Goal: Task Accomplishment & Management: Manage account settings

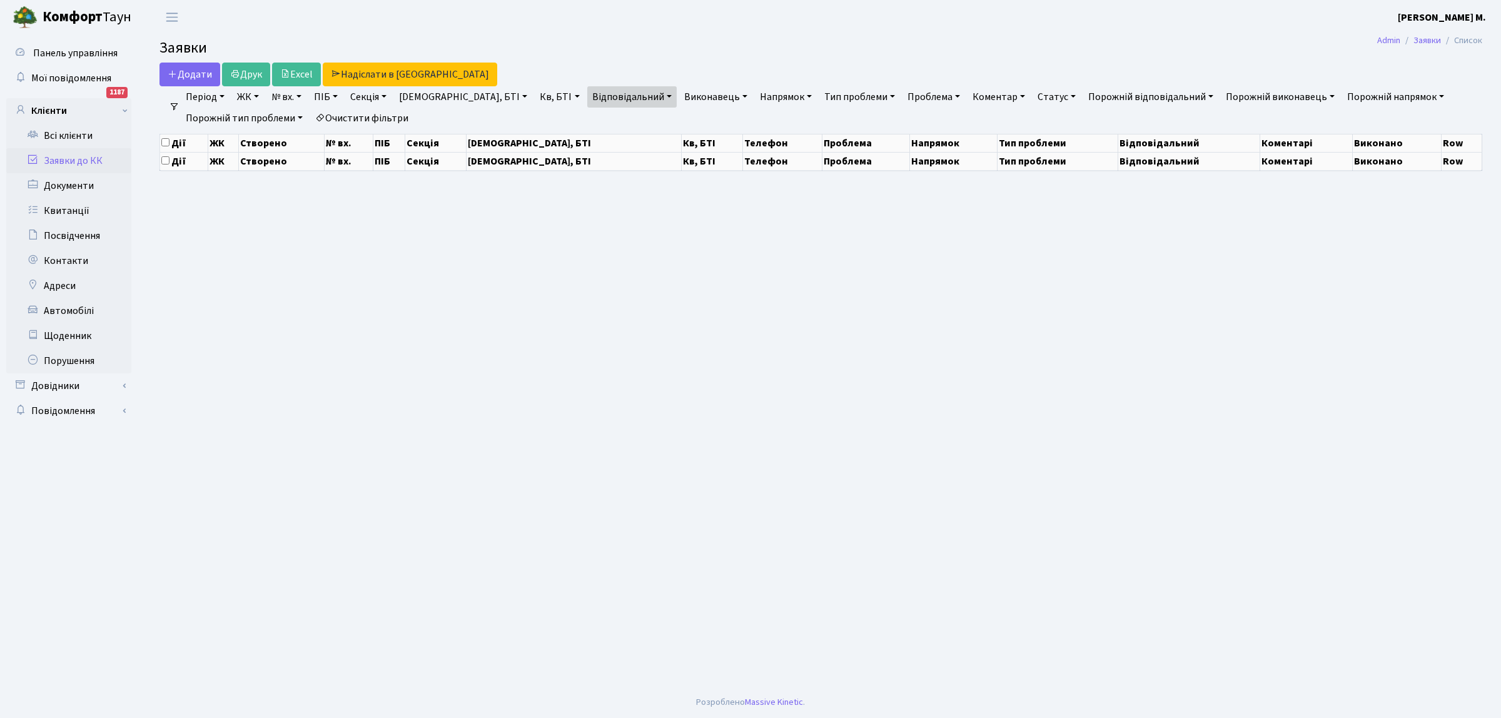
select select "25"
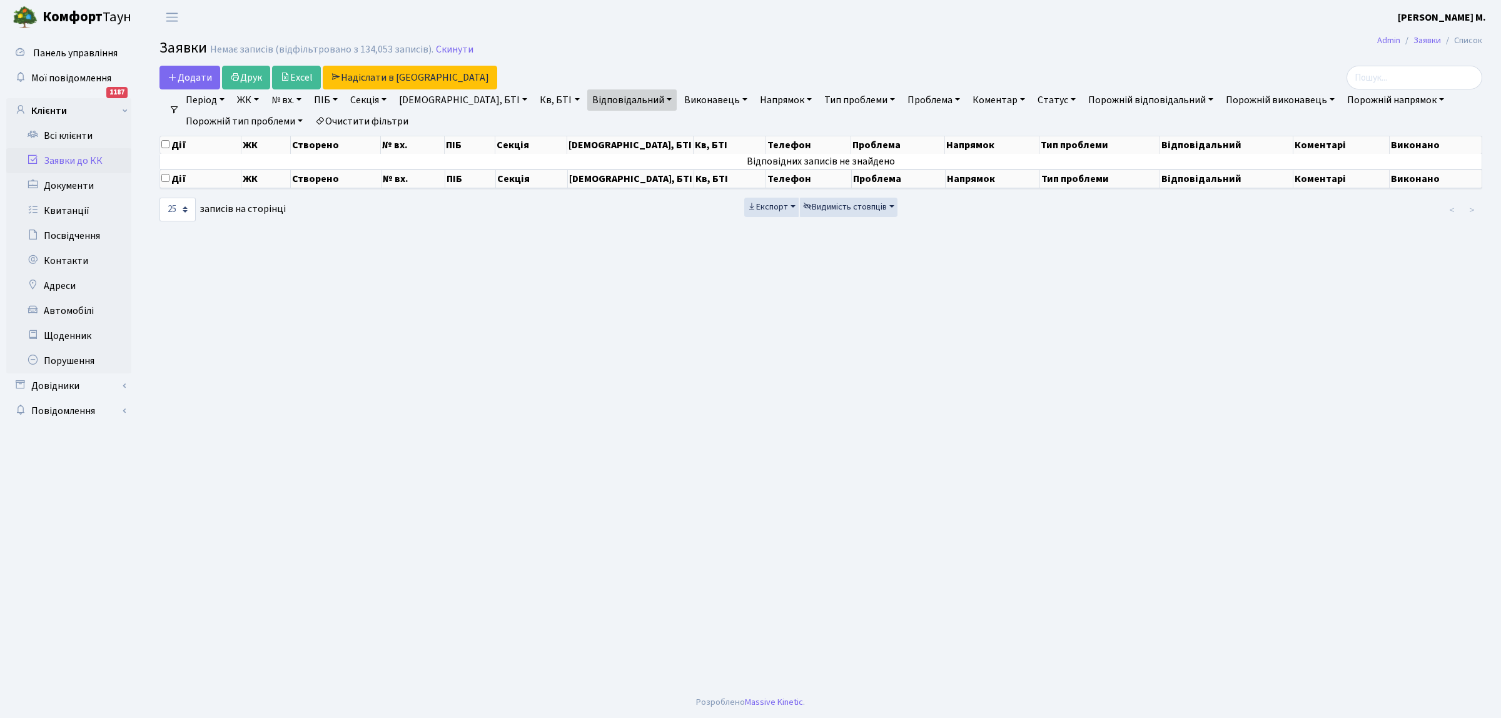
click at [73, 158] on link "Заявки до КК" at bounding box center [68, 160] width 125 height 25
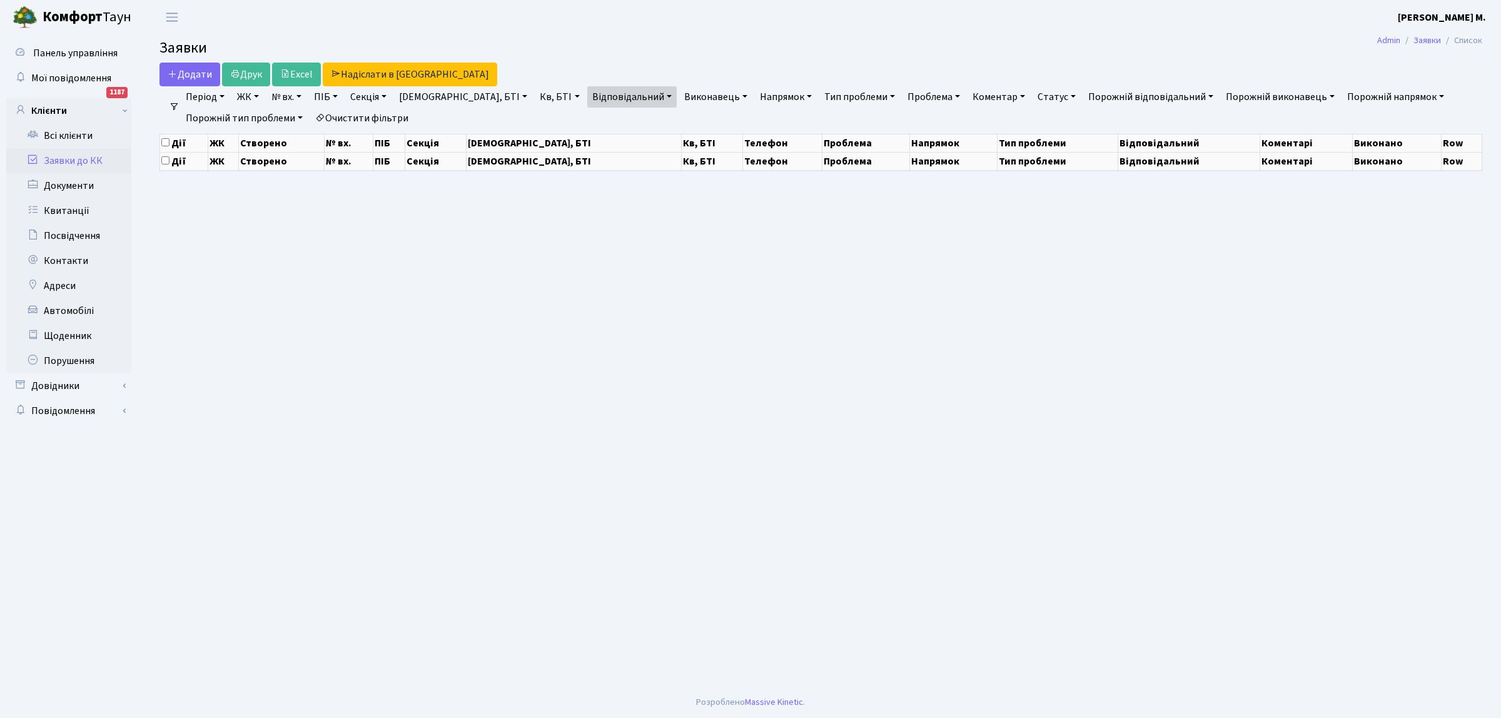
select select "25"
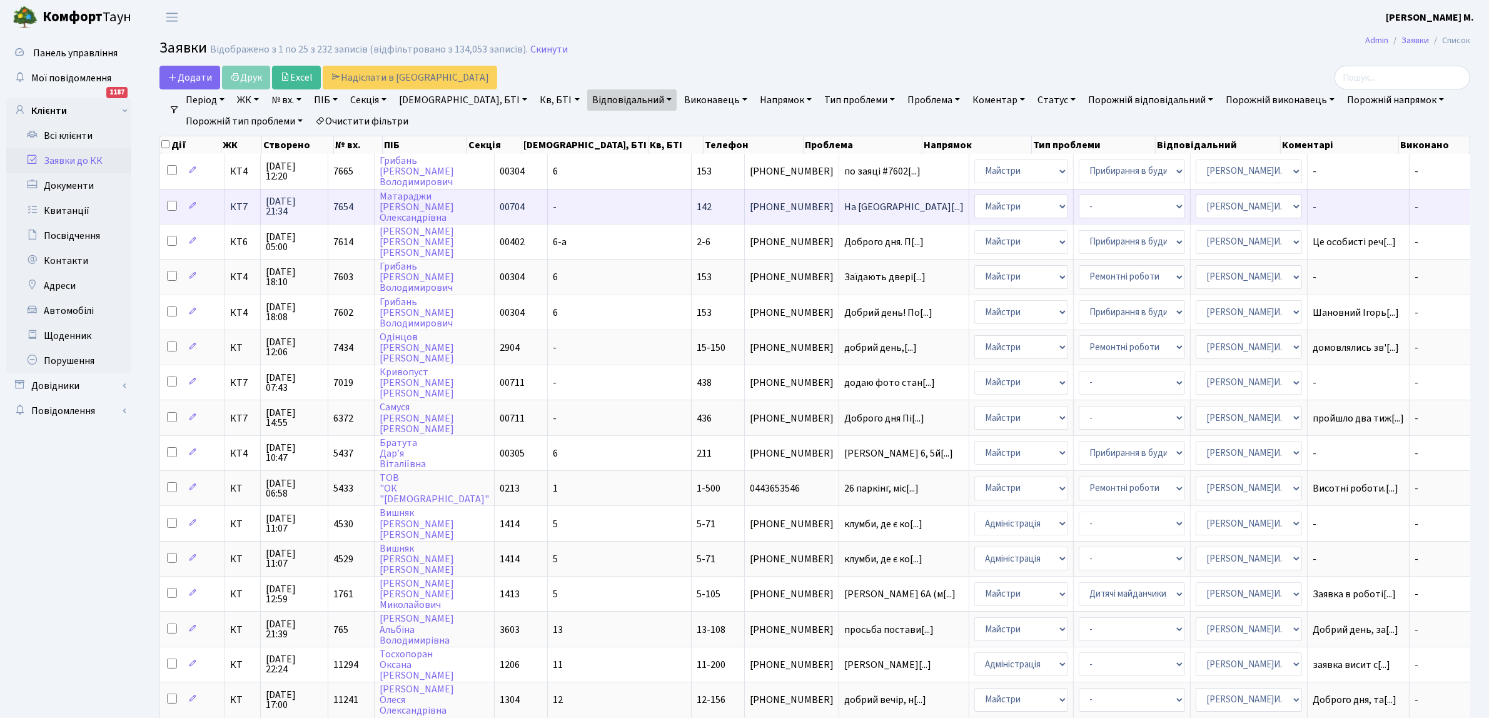
click at [750, 204] on span "[PHONE_NUMBER]" at bounding box center [792, 207] width 84 height 10
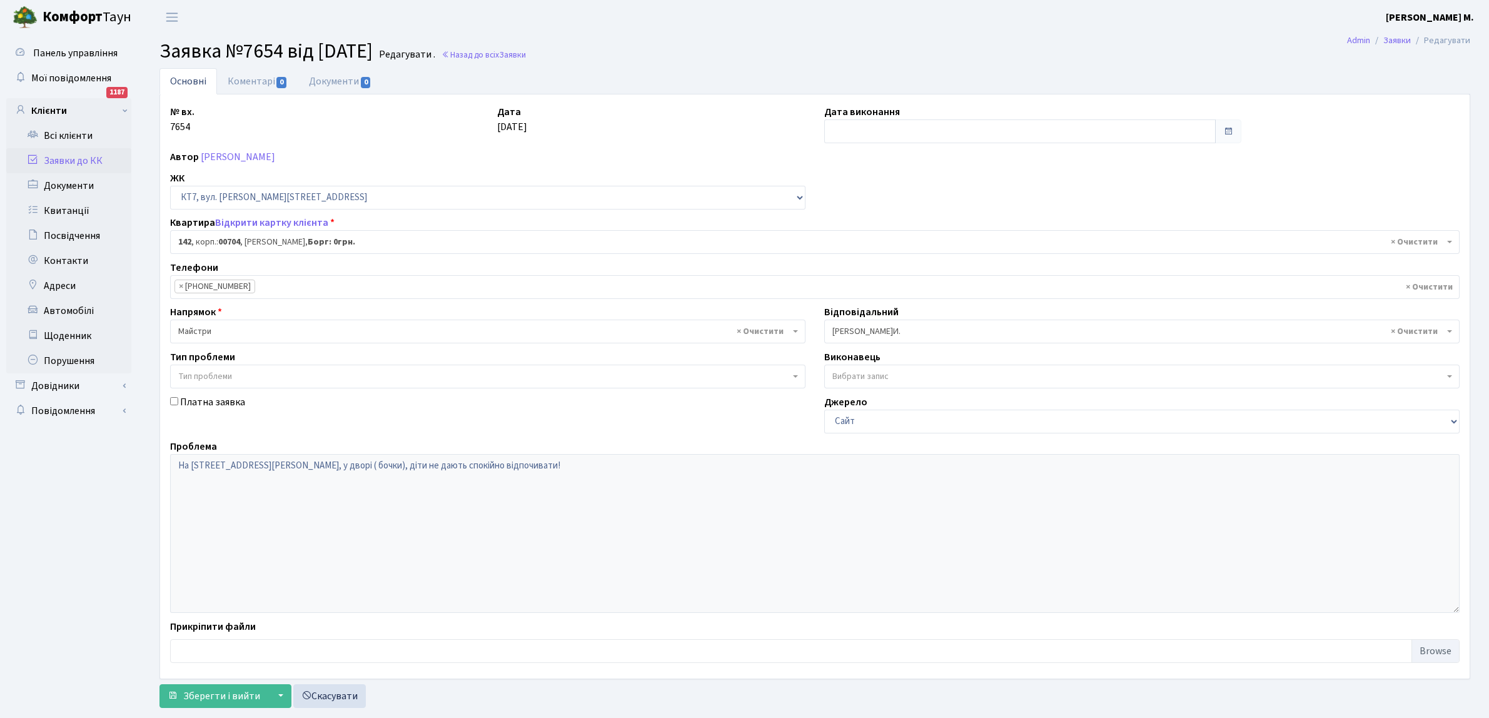
select select "18545"
click at [838, 126] on input "text" at bounding box center [1020, 131] width 392 height 24
click at [895, 211] on td "4" at bounding box center [893, 214] width 19 height 19
type input "[DATE]"
click at [218, 696] on span "Зберегти і вийти" at bounding box center [221, 696] width 77 height 14
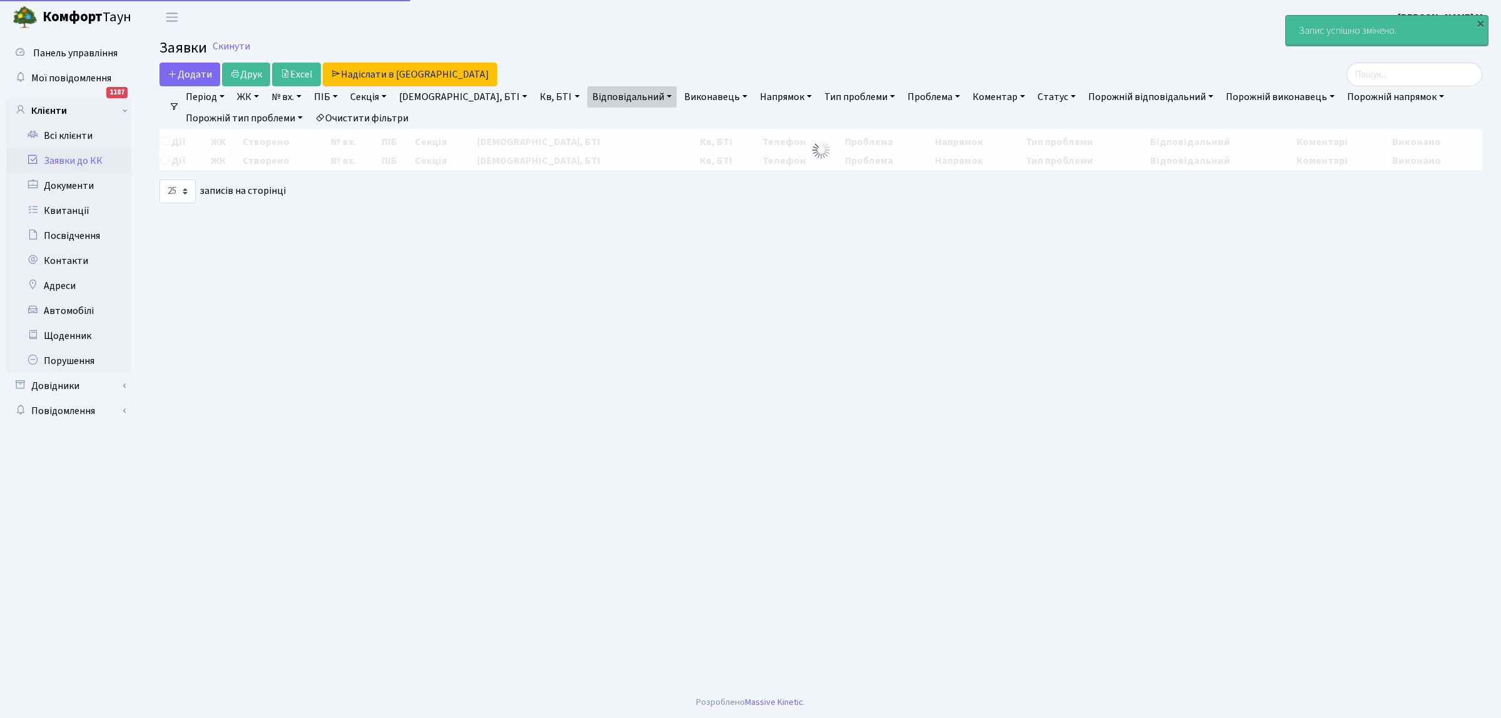
select select "25"
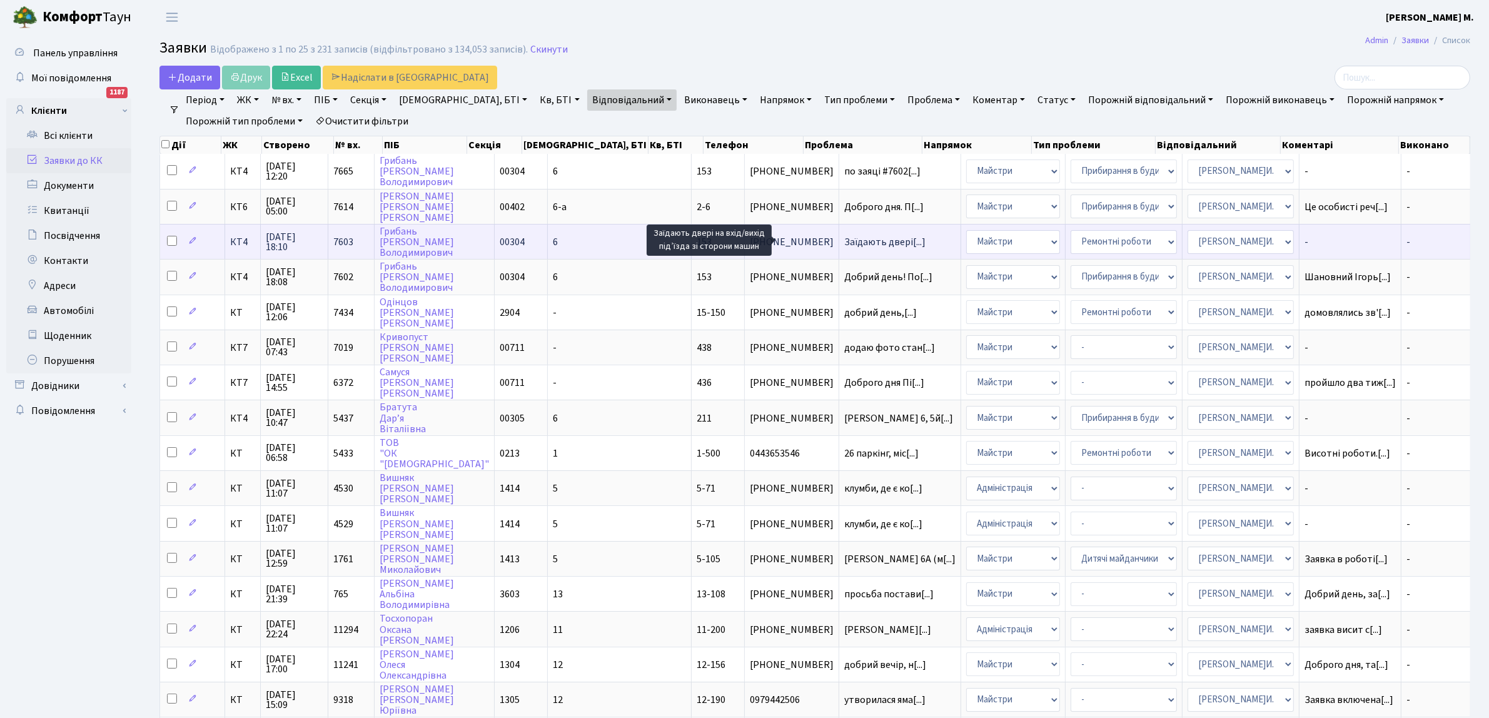
click at [844, 236] on span "Заїдають двері[...]" at bounding box center [884, 242] width 81 height 14
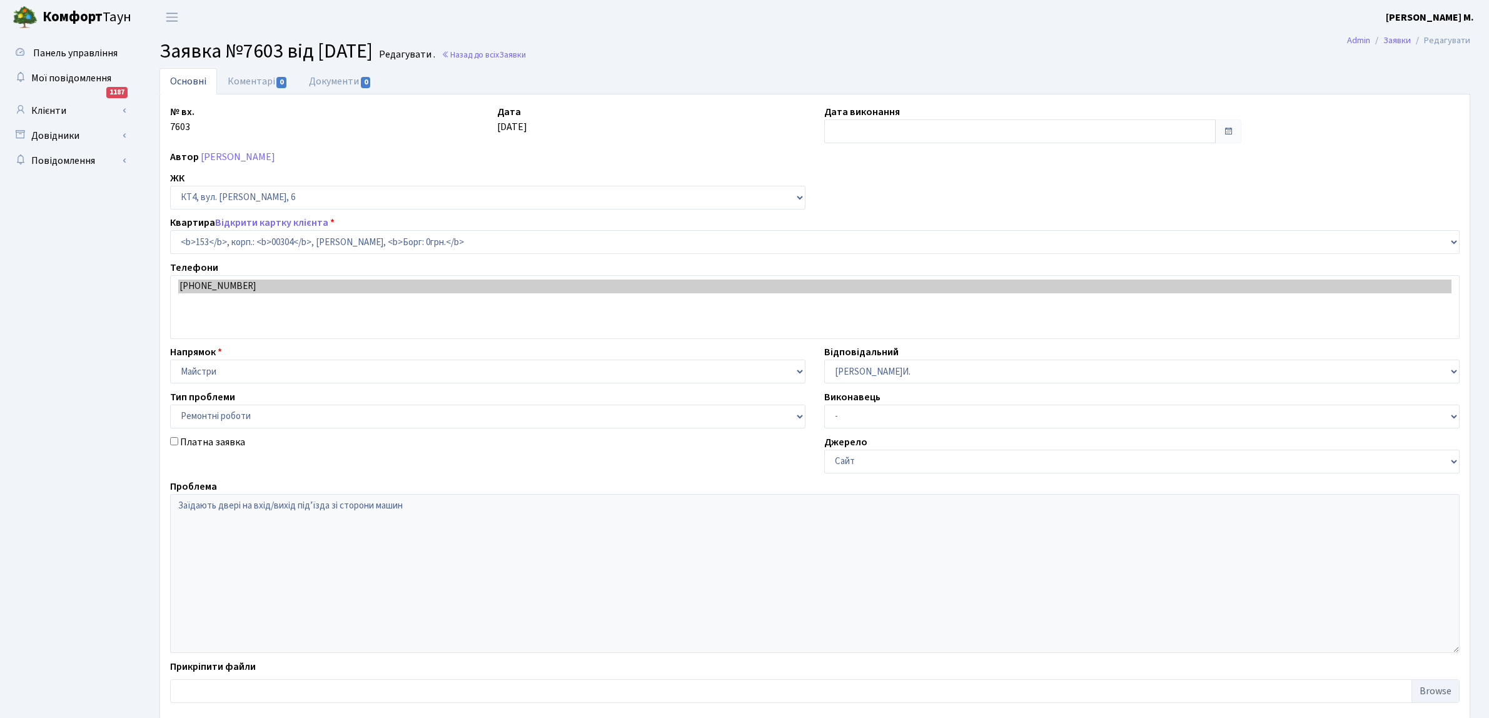
select select "16876"
select select "62"
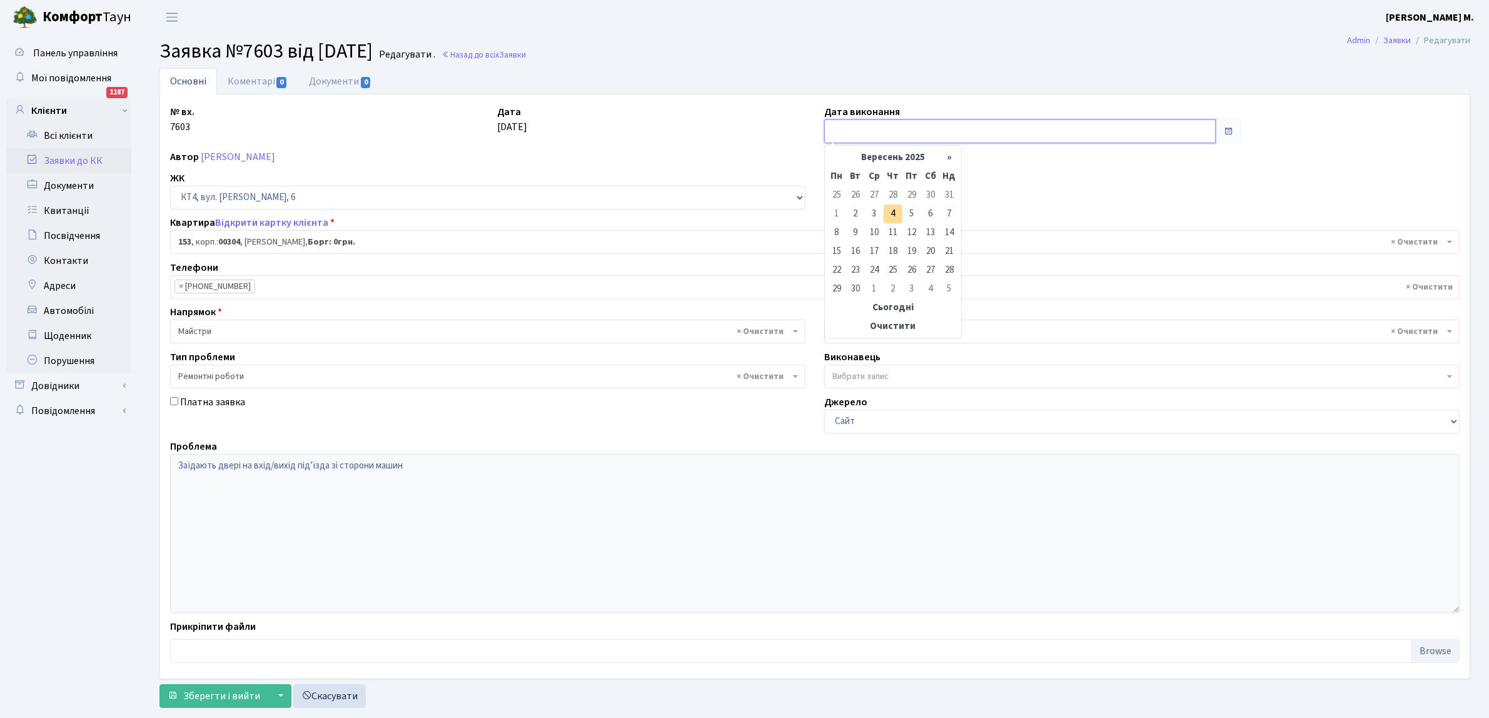
click at [870, 126] on input "text" at bounding box center [1020, 131] width 392 height 24
click at [888, 208] on td "4" at bounding box center [893, 214] width 19 height 19
type input "[DATE]"
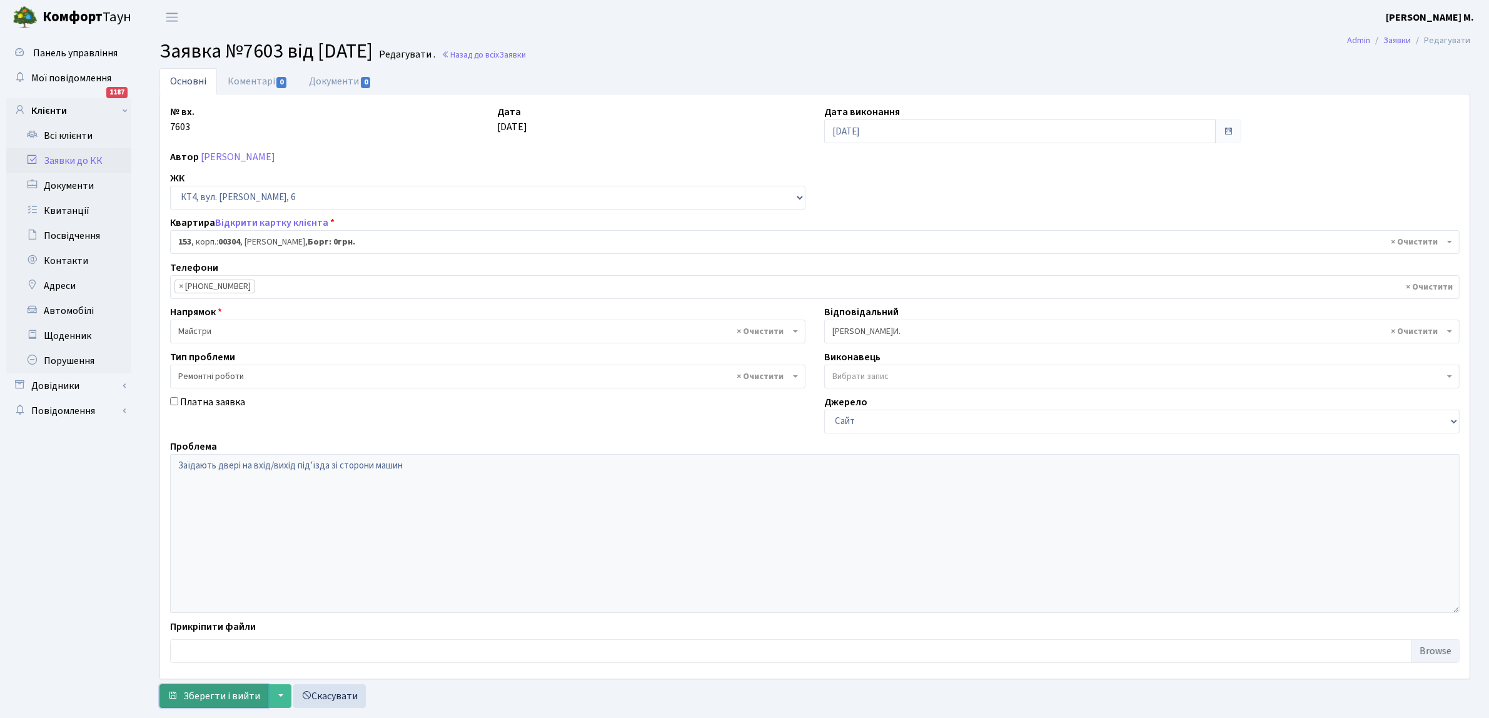
click at [191, 701] on span "Зберегти і вийти" at bounding box center [221, 696] width 77 height 14
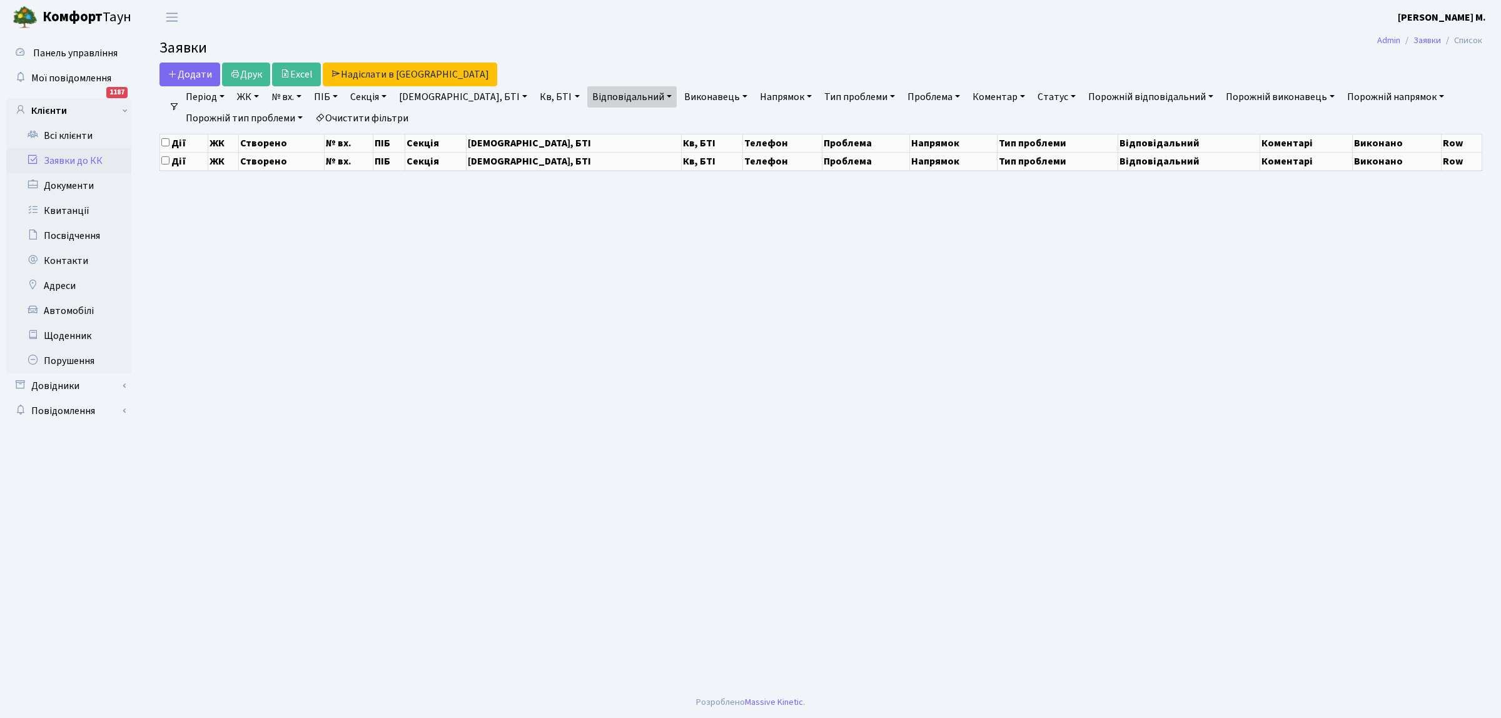
select select "25"
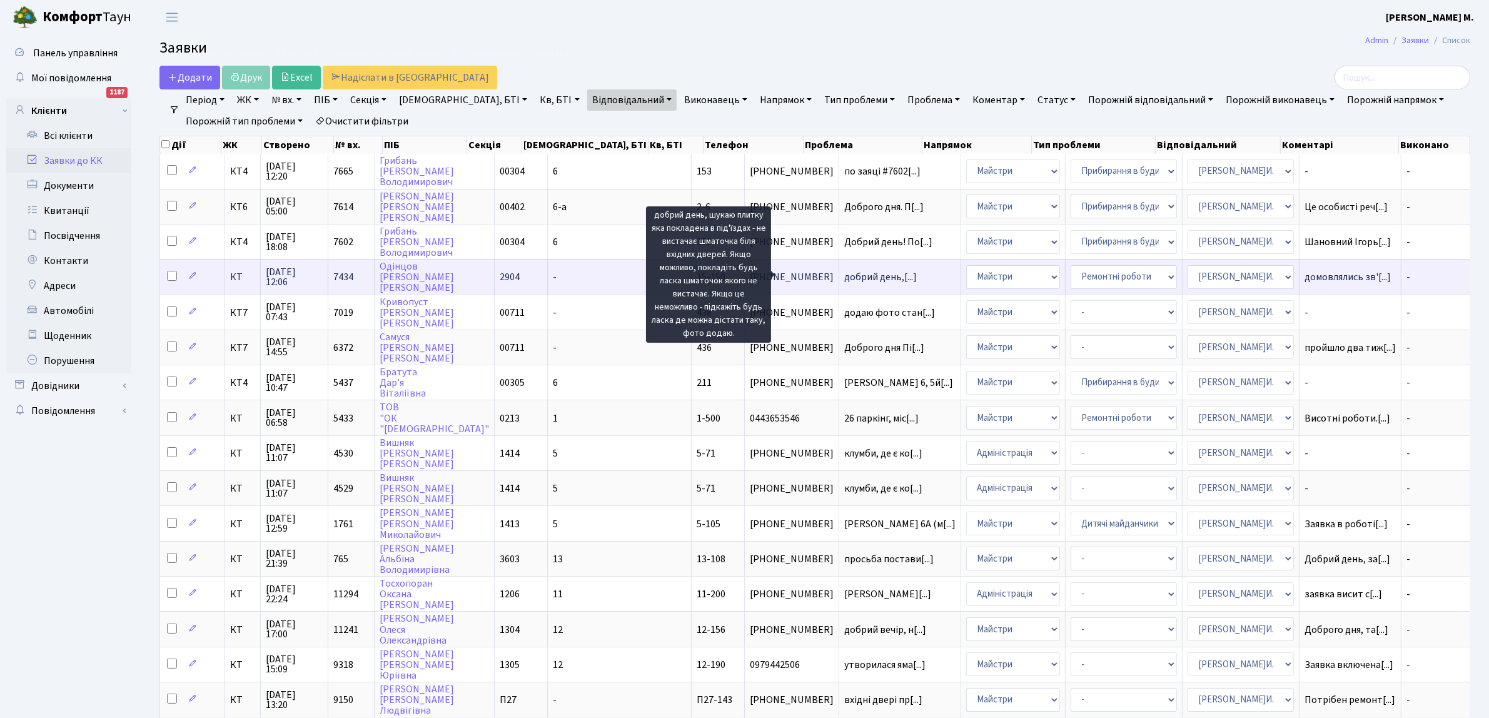
click at [844, 270] on span "добрий день,[...]" at bounding box center [880, 277] width 73 height 14
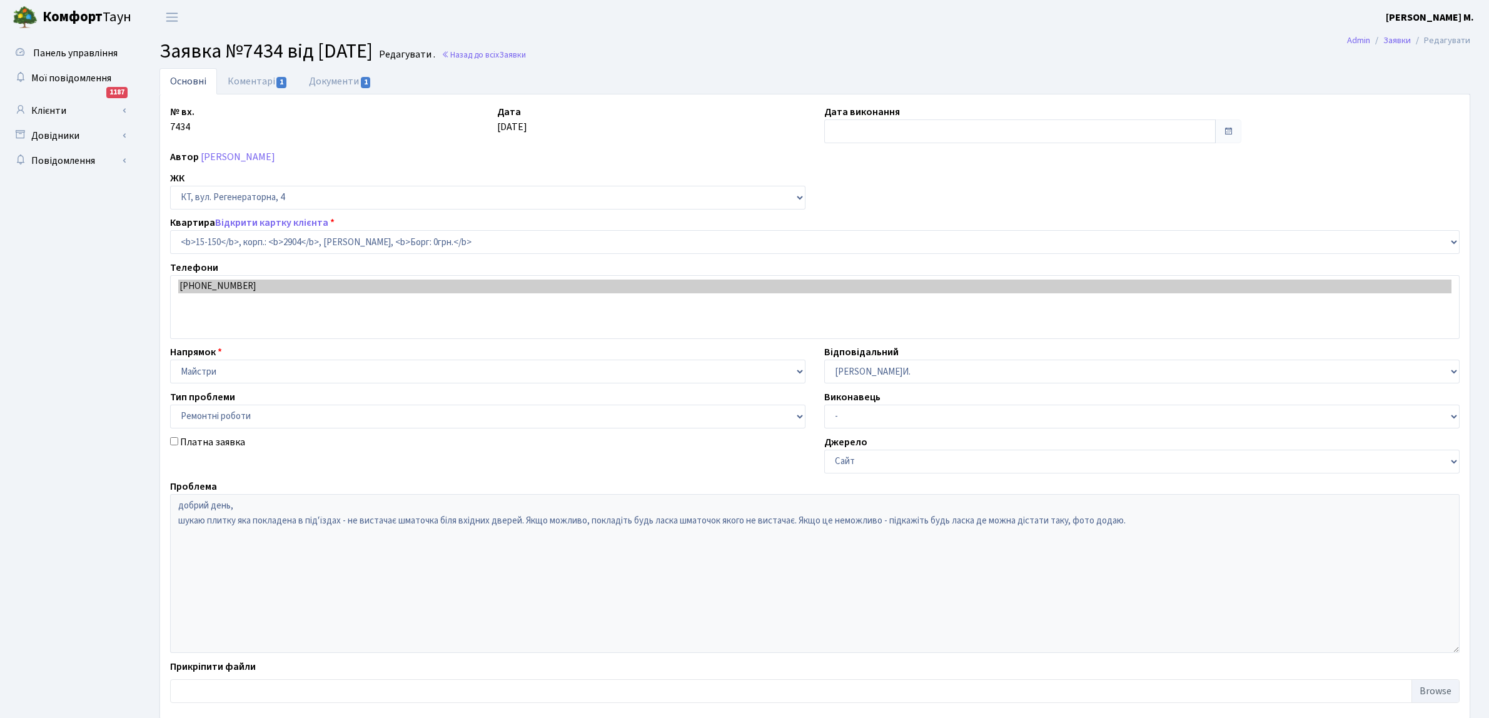
select select "8925"
select select "62"
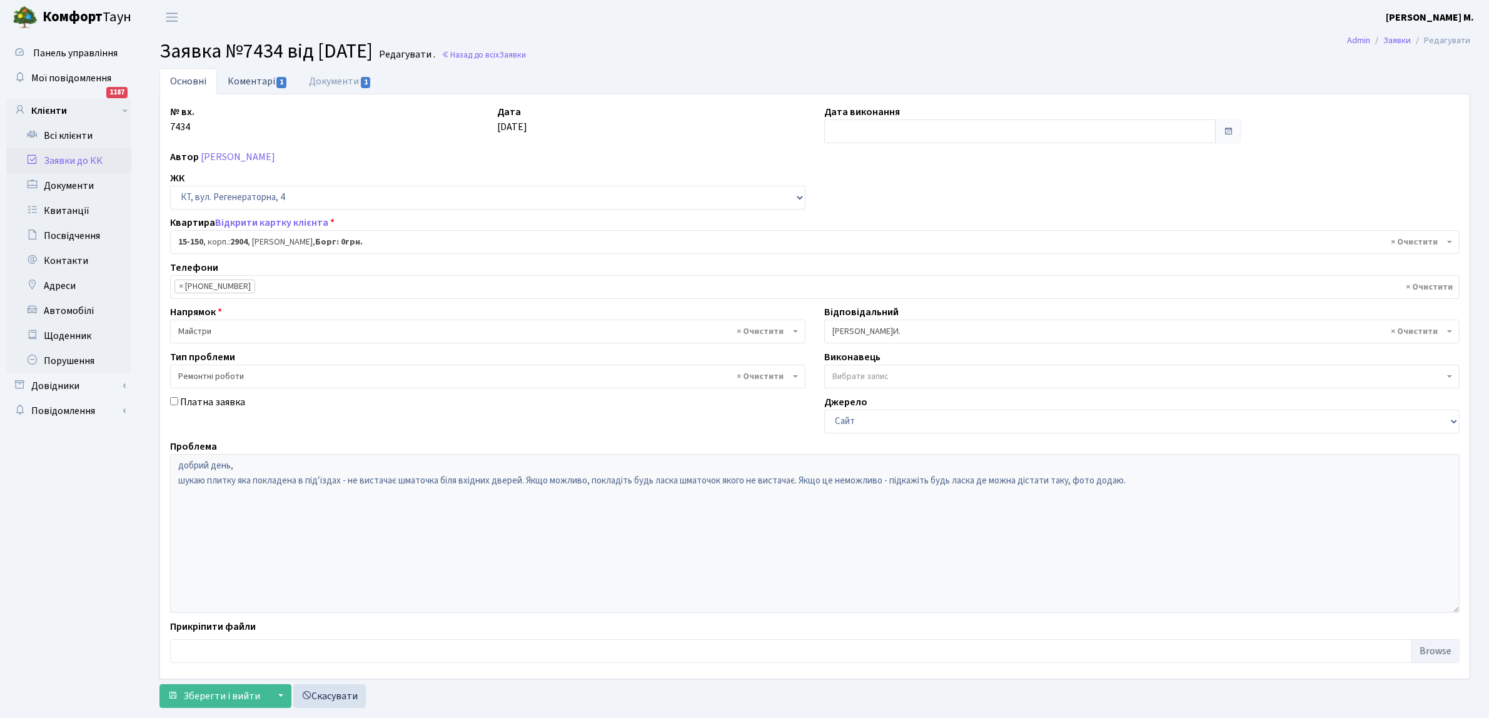
click at [246, 78] on link "Коментарі 1" at bounding box center [257, 81] width 81 height 26
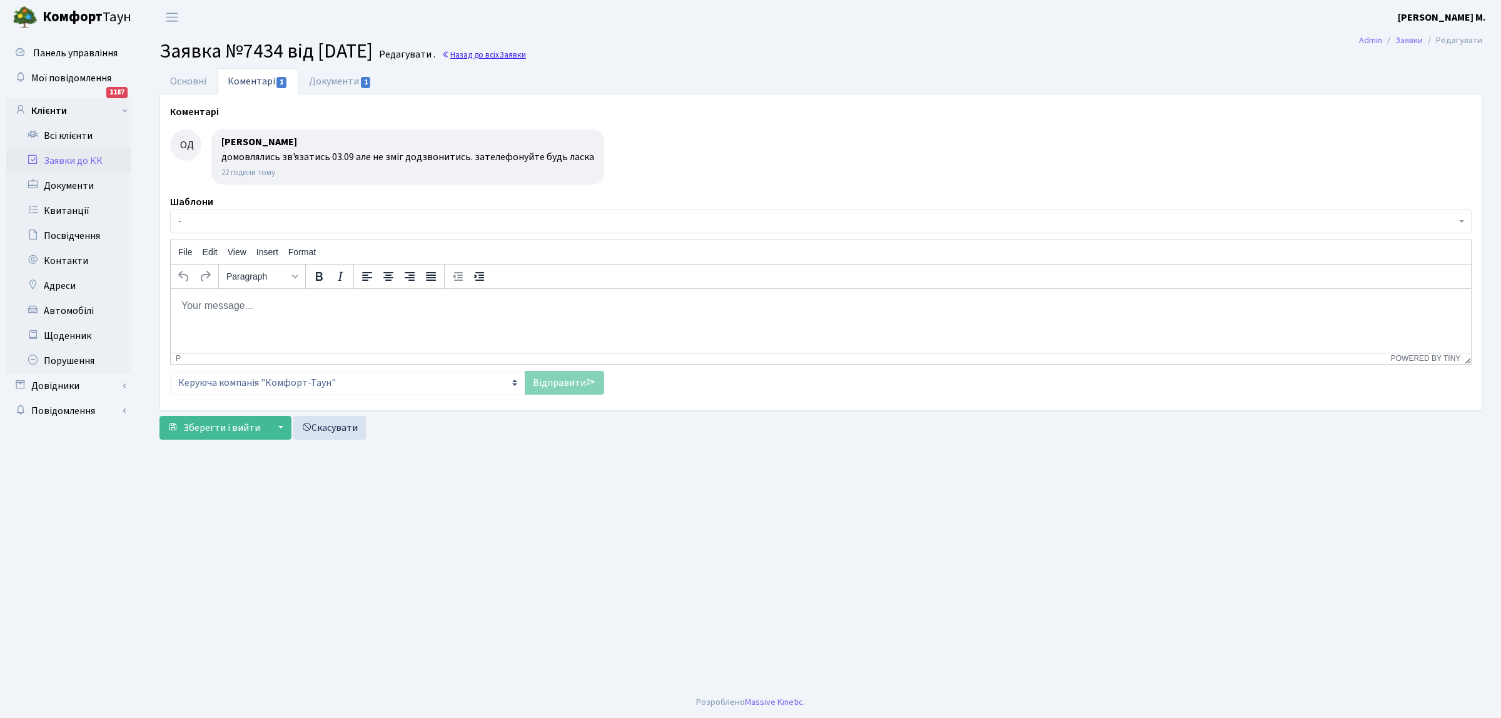
click at [484, 52] on link "Назад до всіх Заявки" at bounding box center [484, 55] width 84 height 12
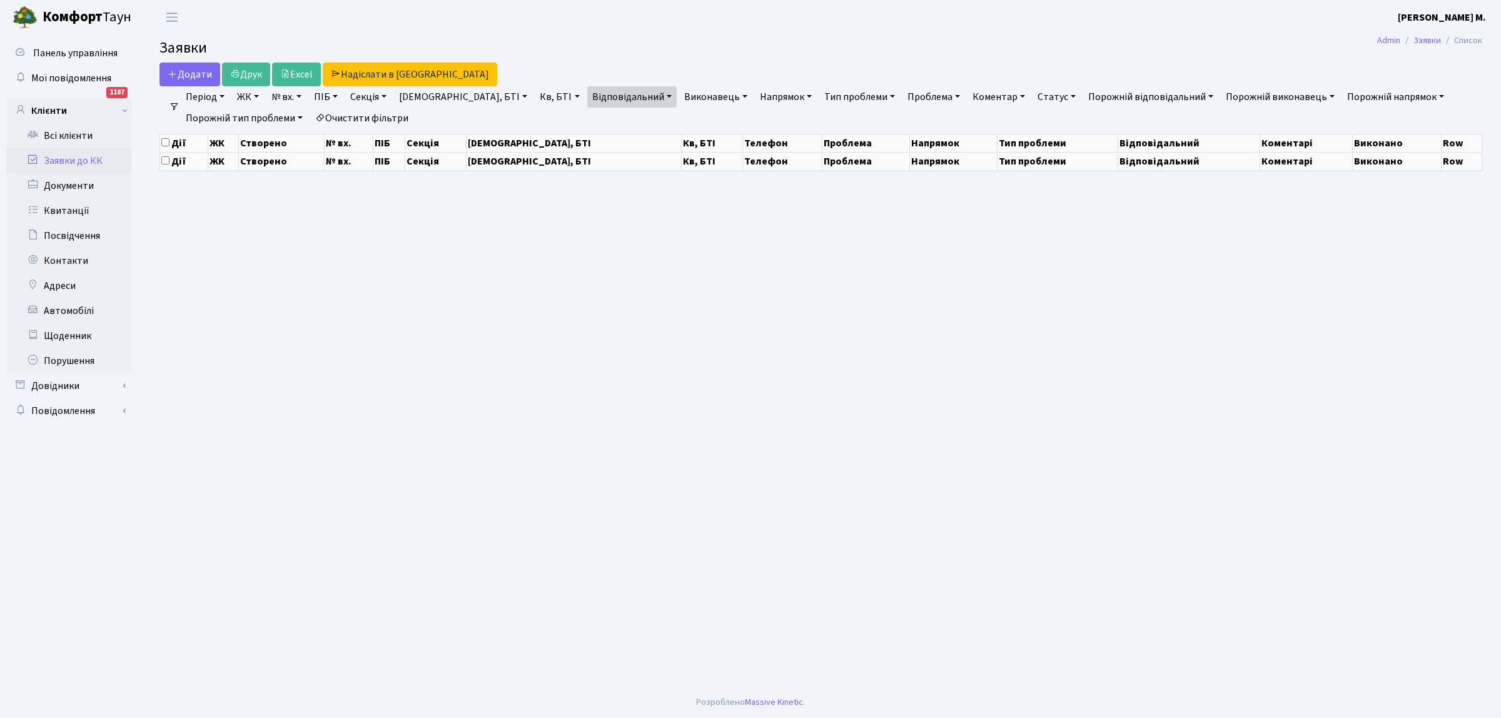
select select "25"
